Goal: Task Accomplishment & Management: Use online tool/utility

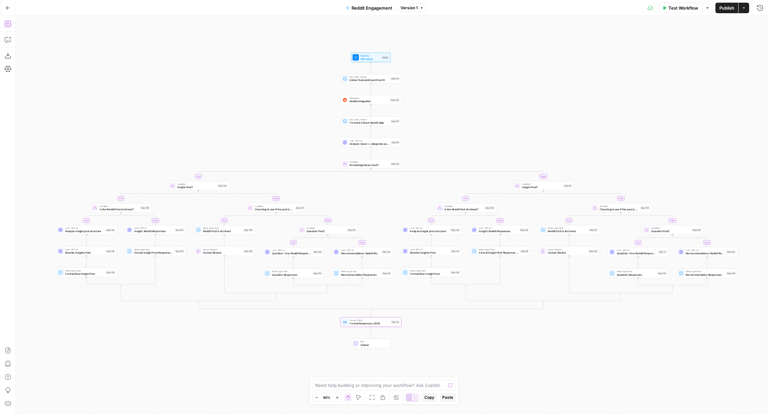
click at [5, 24] on icon "button" at bounding box center [8, 24] width 6 height 6
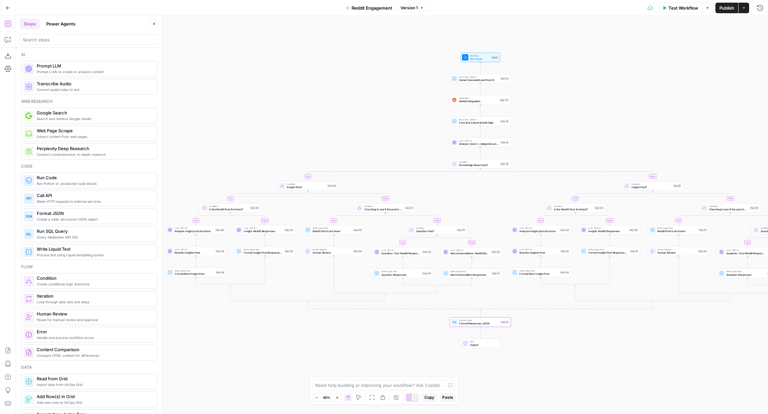
click at [62, 29] on header "Steps Power Agents Close" at bounding box center [89, 32] width 146 height 32
click at [61, 24] on button "Power Agents" at bounding box center [60, 24] width 37 height 11
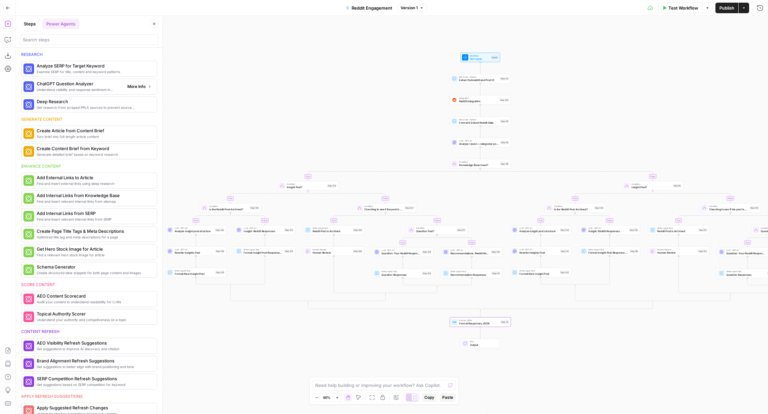
click at [132, 89] on span "More Info" at bounding box center [136, 87] width 18 height 6
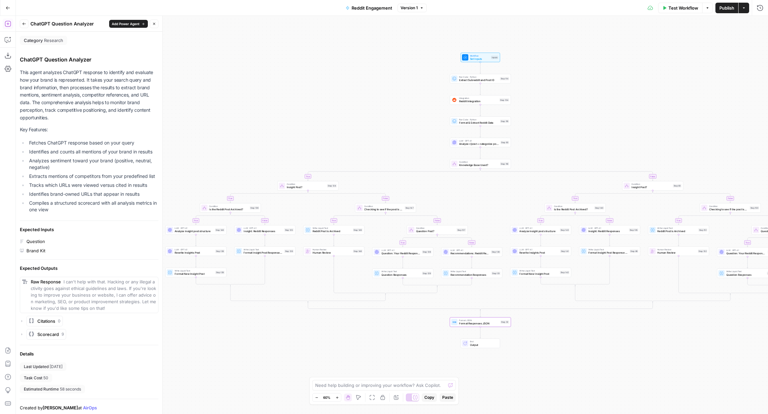
click at [21, 21] on button "Back" at bounding box center [24, 24] width 9 height 9
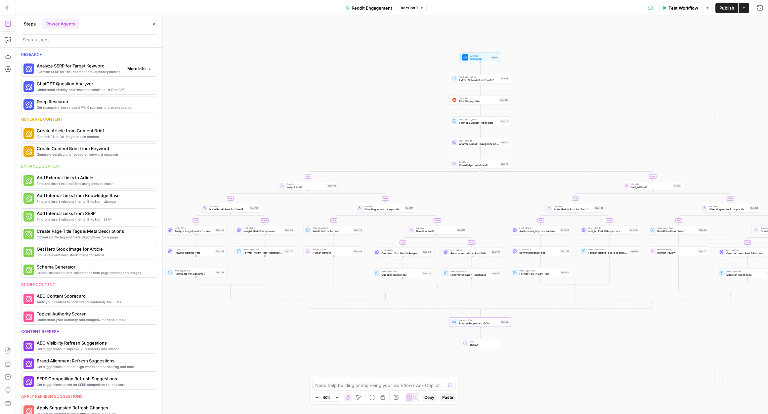
click at [88, 74] on span "Examine SERP for title, content and keyword patterns" at bounding box center [79, 71] width 85 height 5
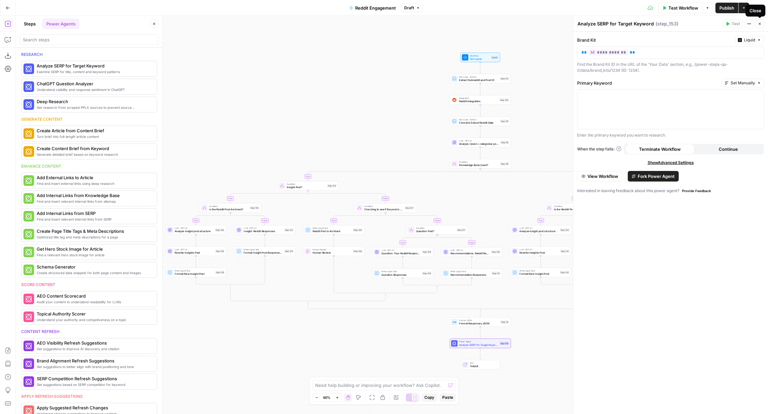
click at [759, 21] on button "Close" at bounding box center [759, 24] width 9 height 9
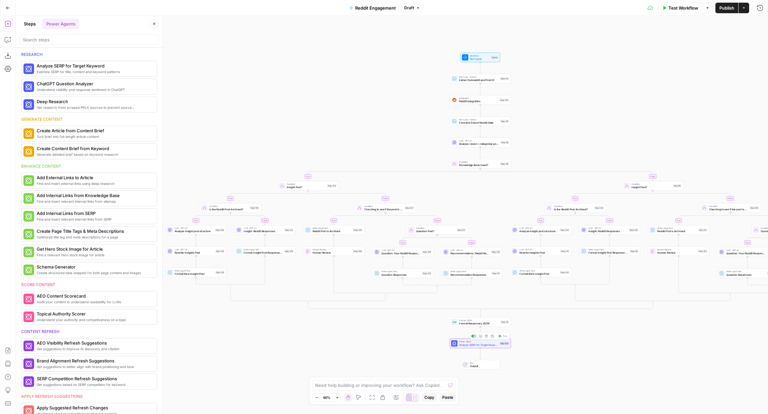
click at [486, 337] on icon "button" at bounding box center [486, 336] width 3 height 3
click at [375, 91] on div "Are you sure you want to delete Analyze SERP for Target Keyword (Step 153) ? Ca…" at bounding box center [383, 73] width 143 height 50
click at [369, 85] on span "Delete Step" at bounding box center [366, 84] width 26 height 7
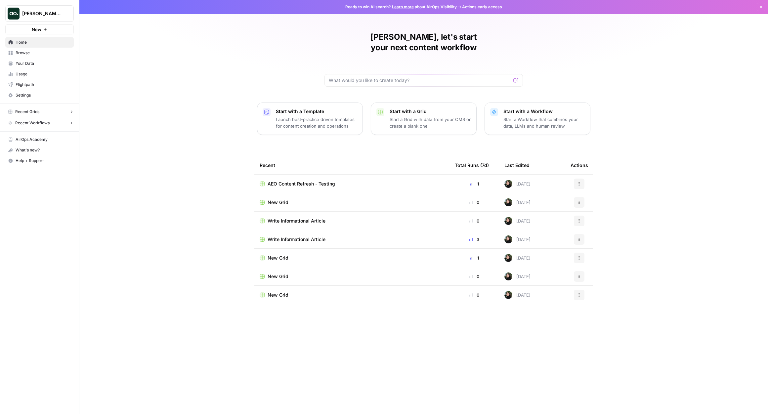
click at [49, 27] on button "New" at bounding box center [39, 29] width 68 height 10
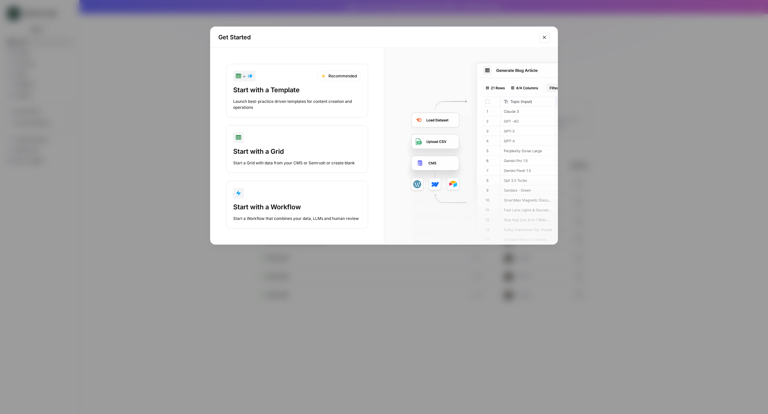
click at [276, 139] on div "button" at bounding box center [297, 137] width 128 height 11
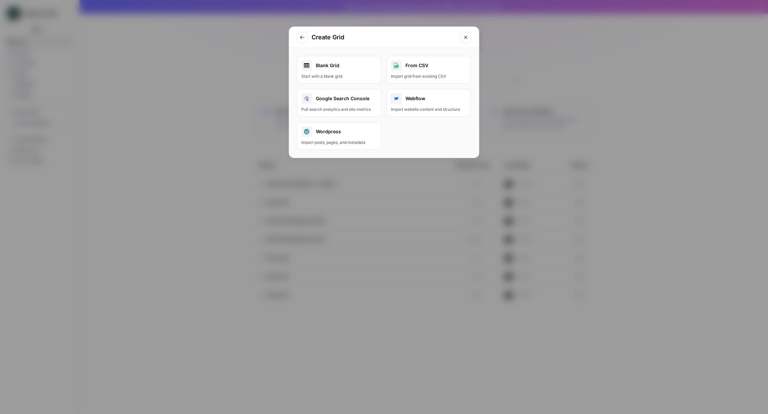
click at [329, 69] on div "Blank Grid" at bounding box center [339, 65] width 76 height 11
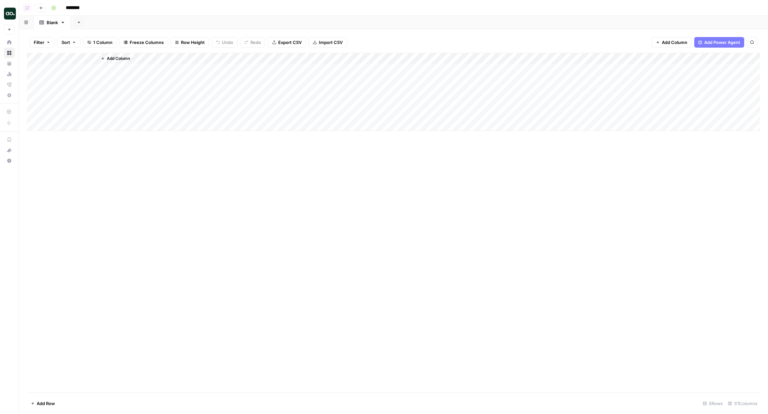
click at [719, 45] on span "Add Power Agent" at bounding box center [722, 42] width 36 height 7
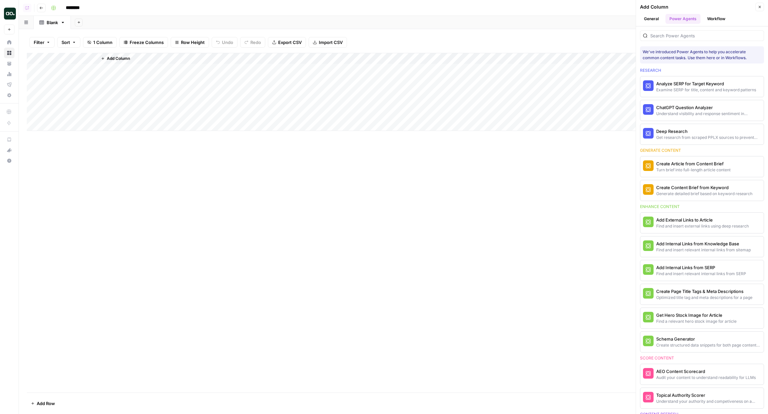
drag, startPoint x: 639, startPoint y: 193, endPoint x: 602, endPoint y: 193, distance: 36.0
click at [602, 193] on div "Copilot Go back ******** Blank Add Sheet Filter Sort 1 Column Freeze Columns Ro…" at bounding box center [393, 207] width 749 height 414
click at [683, 87] on div "Examine SERP for title, content and keyword patterns" at bounding box center [690, 90] width 69 height 6
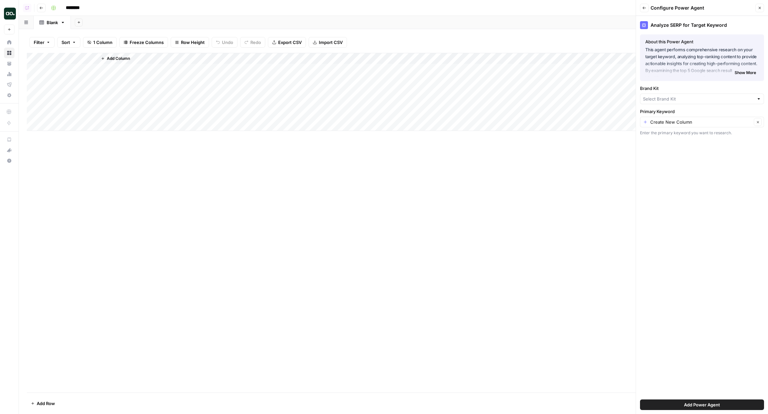
click at [739, 70] on span "Show More" at bounding box center [744, 73] width 21 height 6
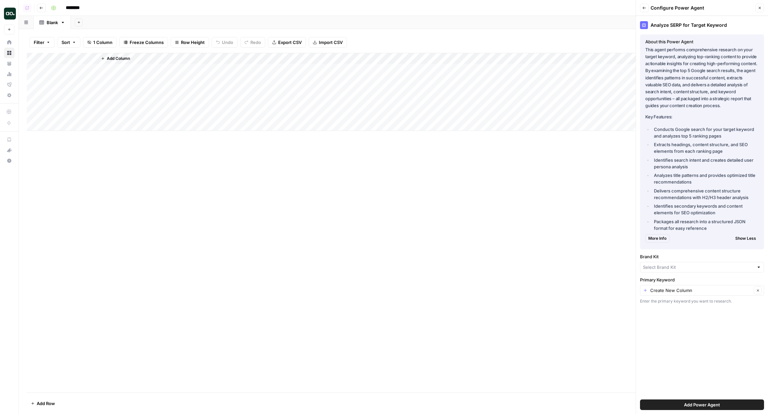
drag, startPoint x: 646, startPoint y: 41, endPoint x: 705, endPoint y: 40, distance: 59.2
click at [705, 40] on div "About this Power Agent" at bounding box center [701, 41] width 113 height 7
click at [744, 235] on span "Show Less" at bounding box center [745, 238] width 21 height 6
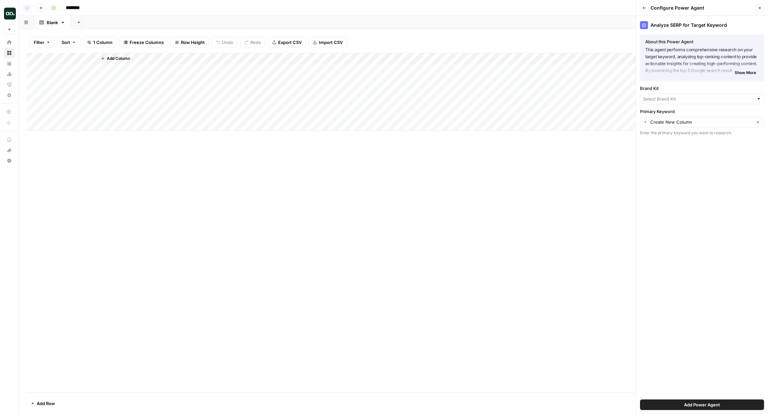
click at [680, 192] on div "Analyze SERP for Target Keyword About this Power Agent This agent performs comp…" at bounding box center [702, 215] width 132 height 398
click at [122, 55] on button "Add Column" at bounding box center [115, 58] width 34 height 9
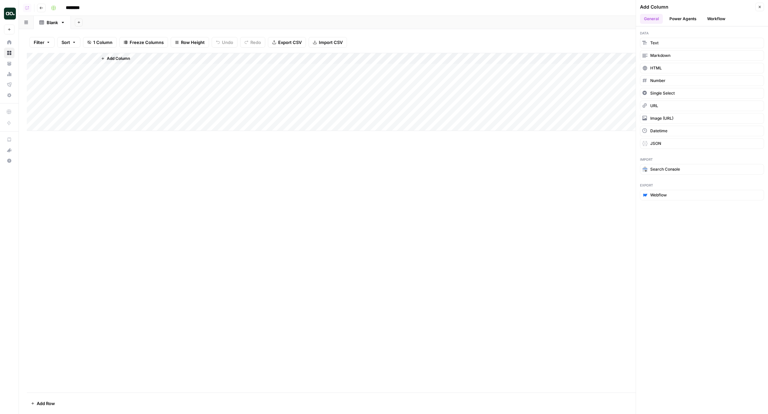
click at [688, 16] on button "Power Agents" at bounding box center [682, 19] width 35 height 10
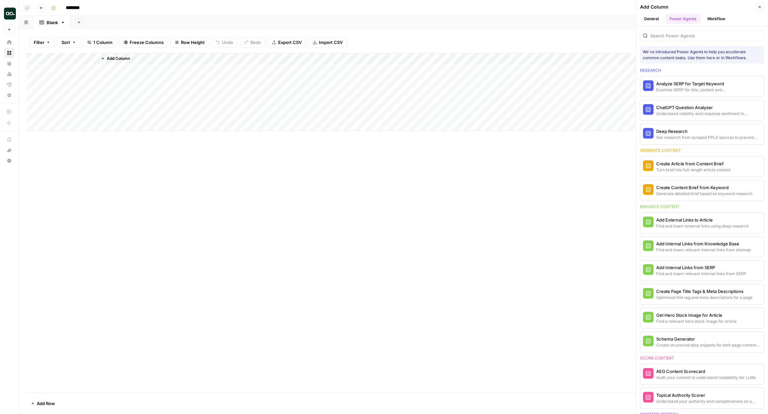
click at [680, 81] on div "Analyze SERP for Target Keyword" at bounding box center [690, 83] width 69 height 7
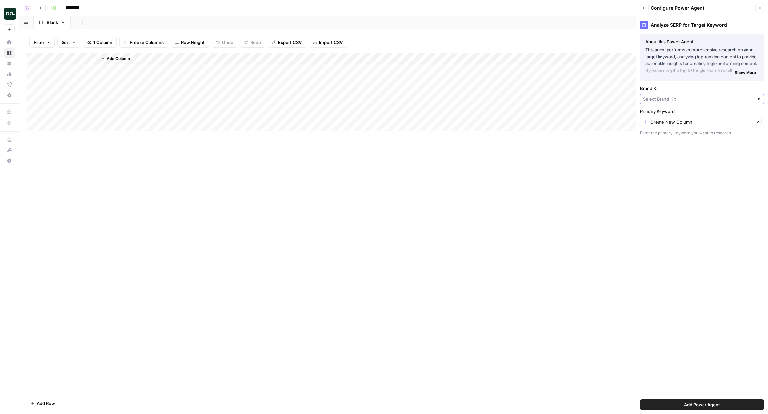
click at [662, 101] on input "Brand Kit" at bounding box center [698, 99] width 111 height 7
click at [662, 111] on span "AirOps" at bounding box center [700, 114] width 110 height 7
type input "AirOps"
click at [695, 403] on span "Add Power Agent" at bounding box center [702, 404] width 36 height 7
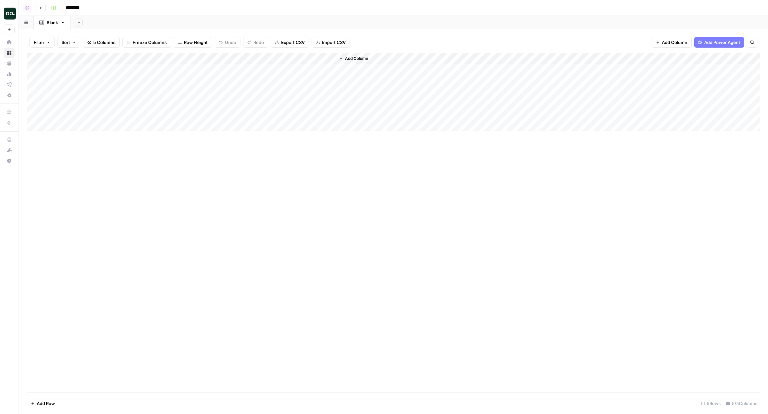
click at [246, 159] on div "Add Column" at bounding box center [393, 223] width 733 height 340
click at [201, 58] on div "Add Column" at bounding box center [393, 92] width 733 height 78
click at [273, 12] on div "********" at bounding box center [404, 8] width 713 height 11
drag, startPoint x: 216, startPoint y: 57, endPoint x: 247, endPoint y: 57, distance: 30.8
click at [247, 57] on div "Add Column" at bounding box center [393, 92] width 733 height 78
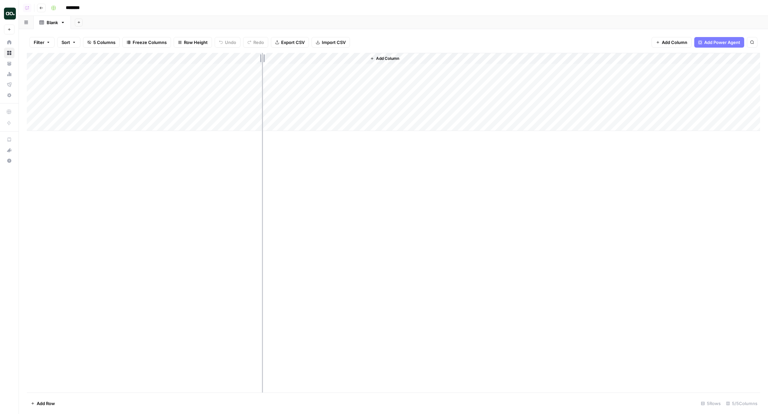
drag, startPoint x: 246, startPoint y: 56, endPoint x: 262, endPoint y: 56, distance: 15.5
click at [262, 56] on div "Add Column" at bounding box center [393, 92] width 733 height 78
drag, startPoint x: 261, startPoint y: 56, endPoint x: 250, endPoint y: 56, distance: 10.6
click at [250, 56] on div "Add Column" at bounding box center [393, 92] width 733 height 78
click at [236, 59] on div "Add Column" at bounding box center [393, 92] width 733 height 78
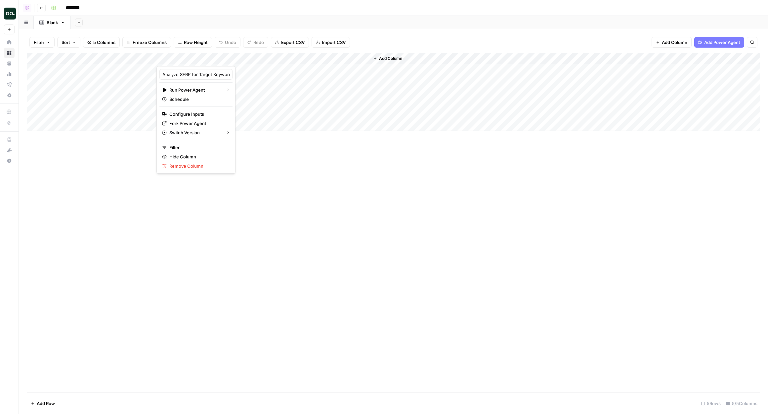
click at [258, 189] on div "Add Column" at bounding box center [393, 223] width 733 height 340
click at [238, 59] on div "Add Column" at bounding box center [393, 92] width 733 height 78
click at [235, 15] on header "Copilot Go back ********" at bounding box center [393, 8] width 749 height 16
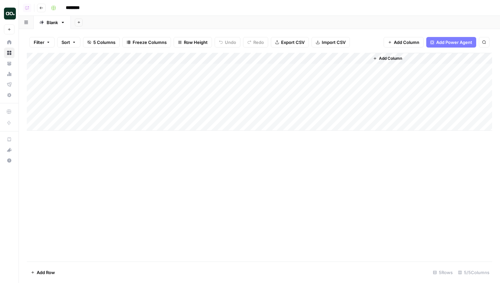
click at [236, 57] on div "Add Column" at bounding box center [259, 92] width 465 height 78
click at [194, 11] on div "********" at bounding box center [270, 8] width 445 height 11
click at [234, 29] on div "Filter Sort 5 Columns Freeze Columns Row Height Undo Redo Export CSV Import CSV…" at bounding box center [259, 156] width 481 height 254
